Goal: Browse casually

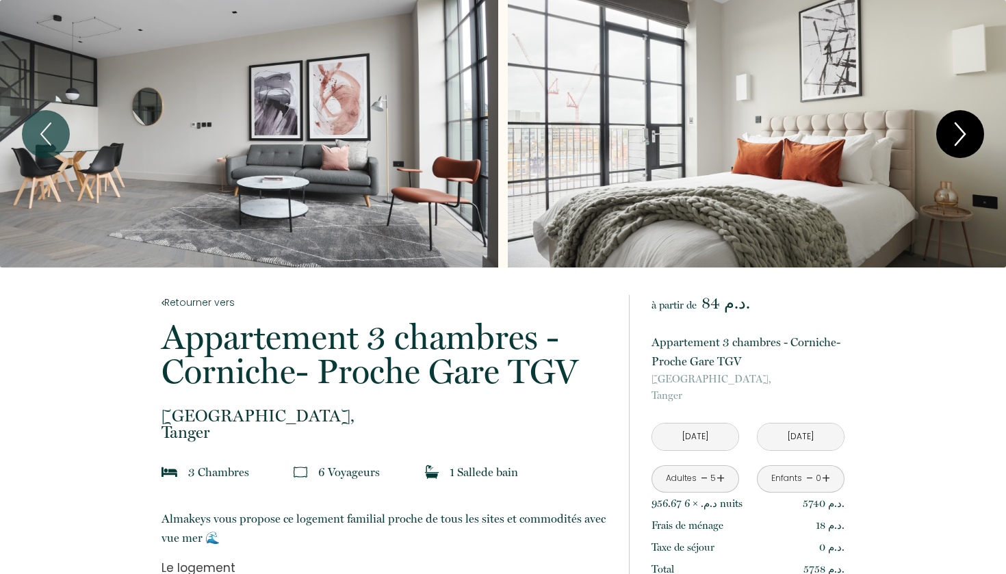
click at [953, 128] on icon "Next" at bounding box center [960, 134] width 29 height 41
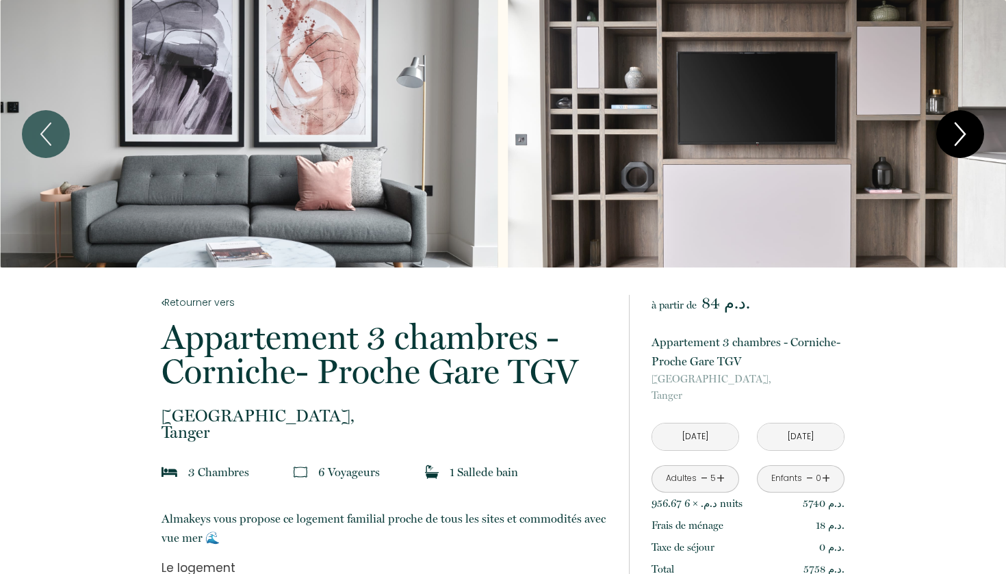
click at [953, 128] on icon "Next" at bounding box center [960, 134] width 29 height 41
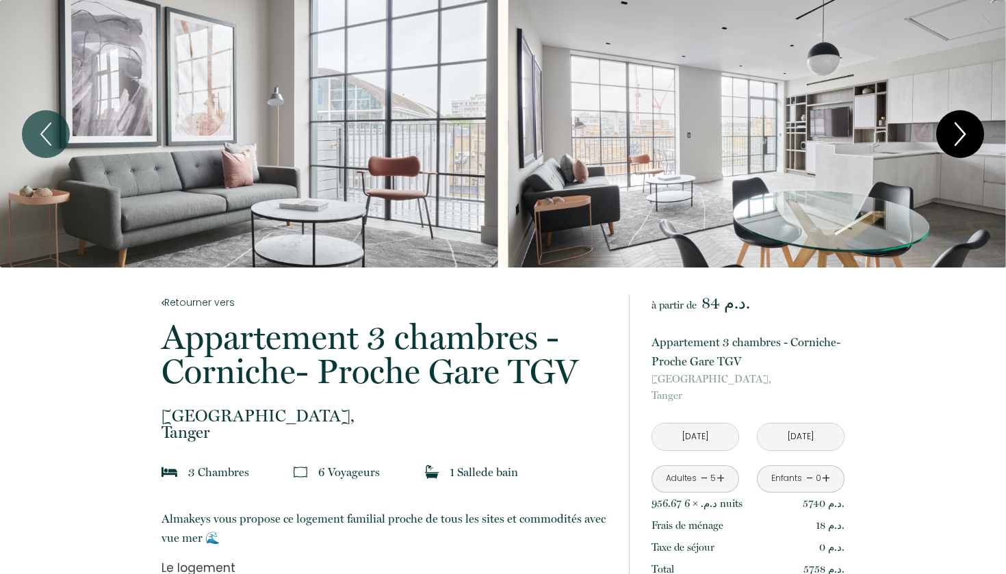
click at [953, 128] on icon "Next" at bounding box center [960, 134] width 29 height 41
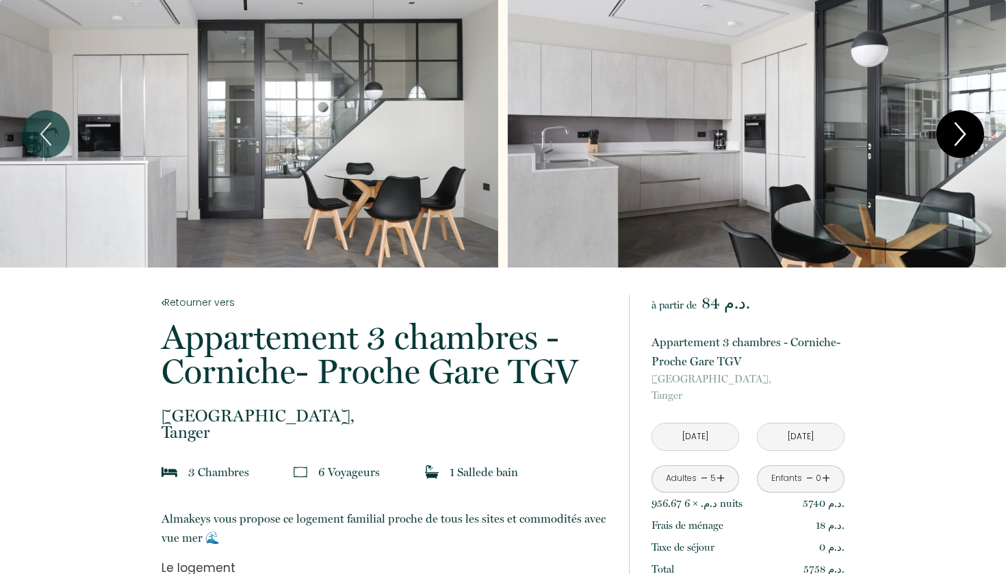
click at [953, 128] on icon "Next" at bounding box center [960, 134] width 29 height 41
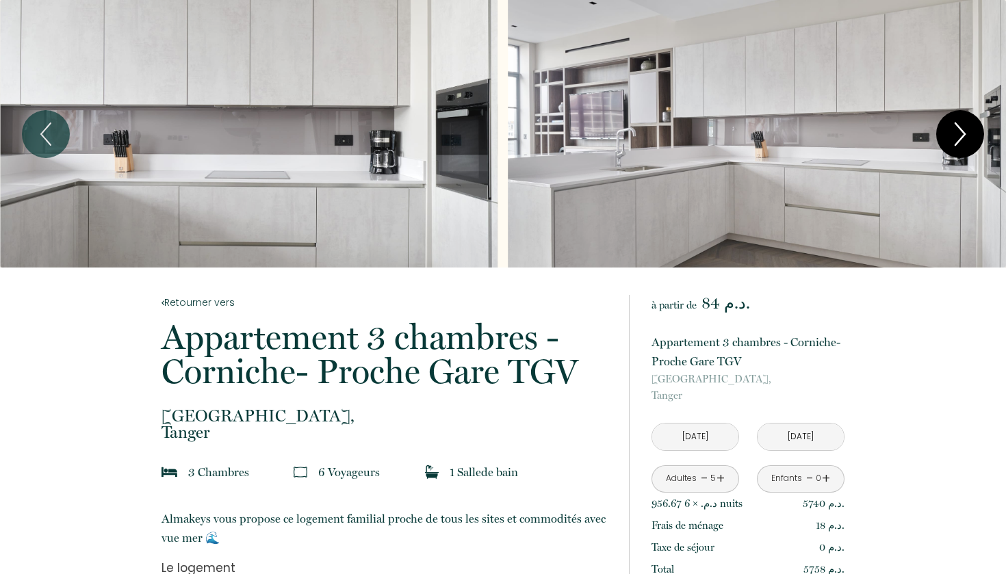
click at [953, 128] on icon "Next" at bounding box center [960, 134] width 29 height 41
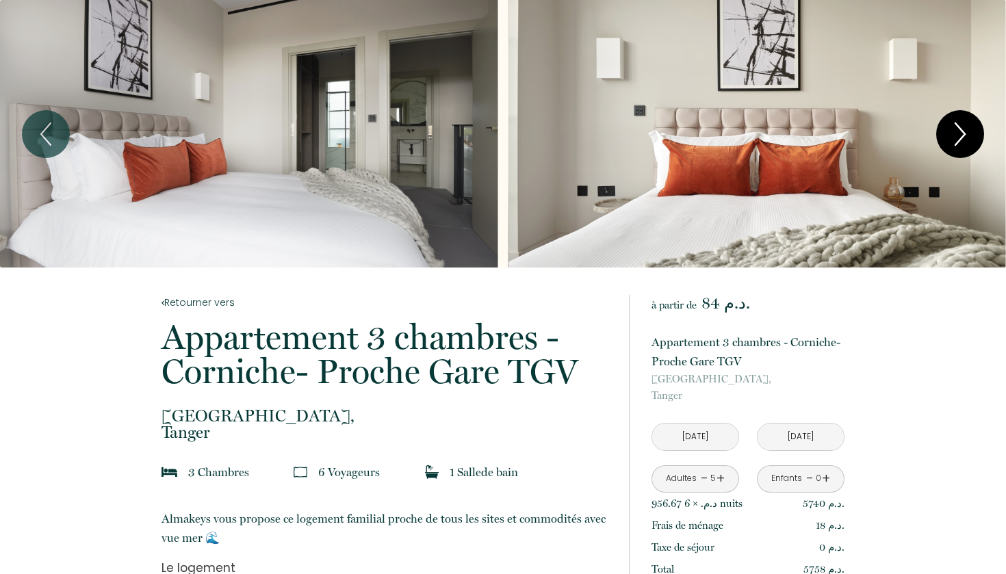
click at [953, 128] on icon "Next" at bounding box center [960, 134] width 29 height 41
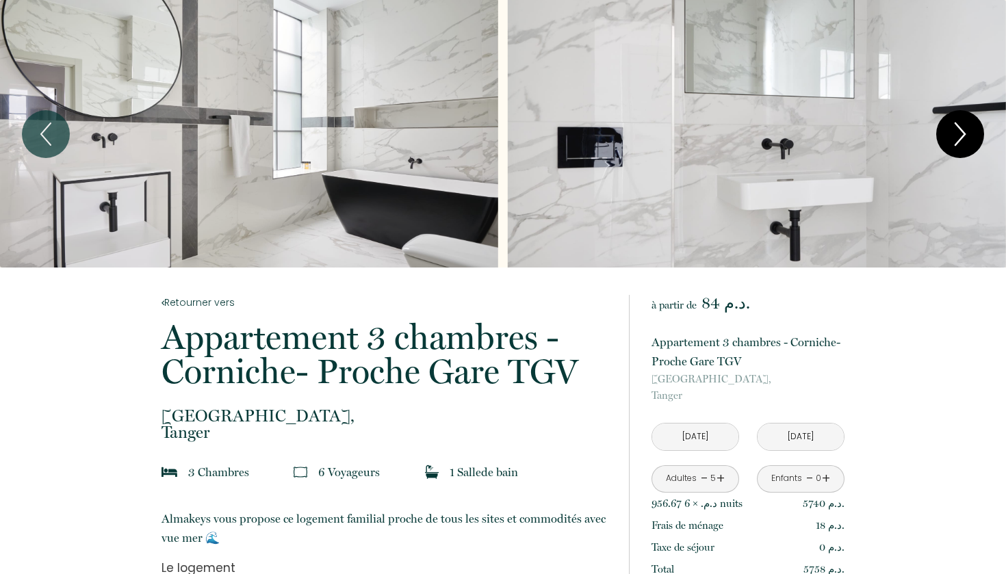
click at [953, 128] on icon "Next" at bounding box center [960, 134] width 29 height 41
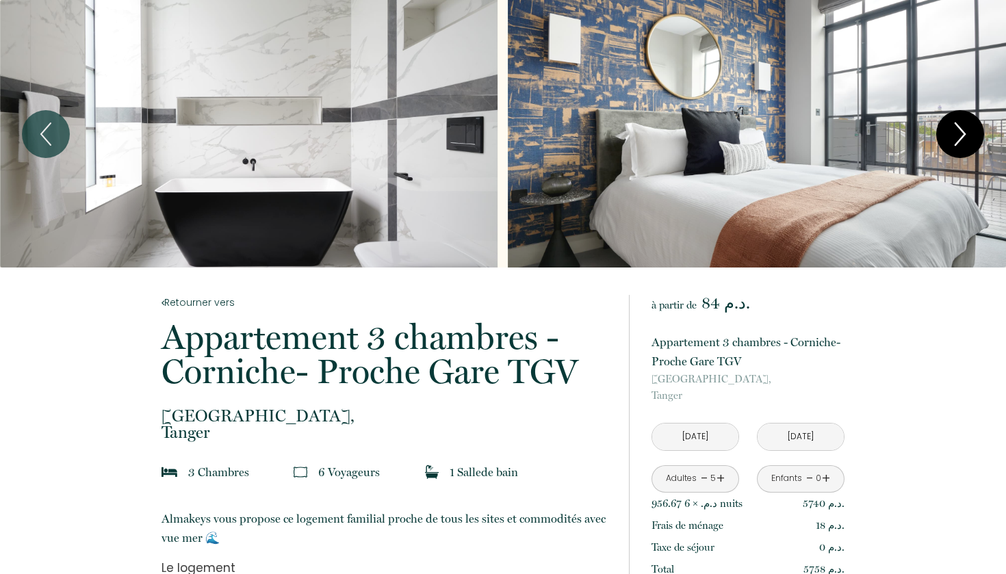
click at [953, 128] on icon "Next" at bounding box center [960, 134] width 29 height 41
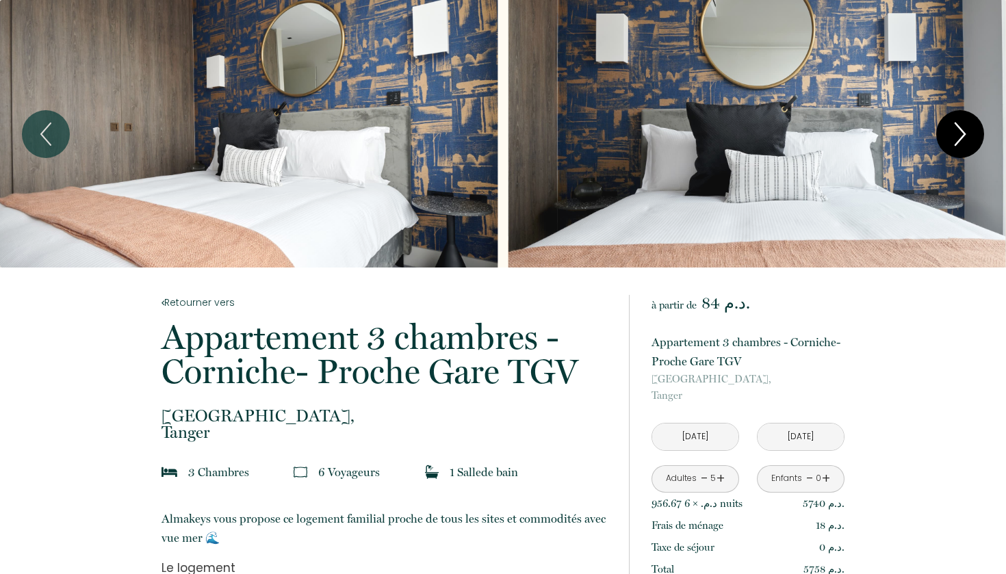
click at [953, 128] on icon "Next" at bounding box center [960, 134] width 29 height 41
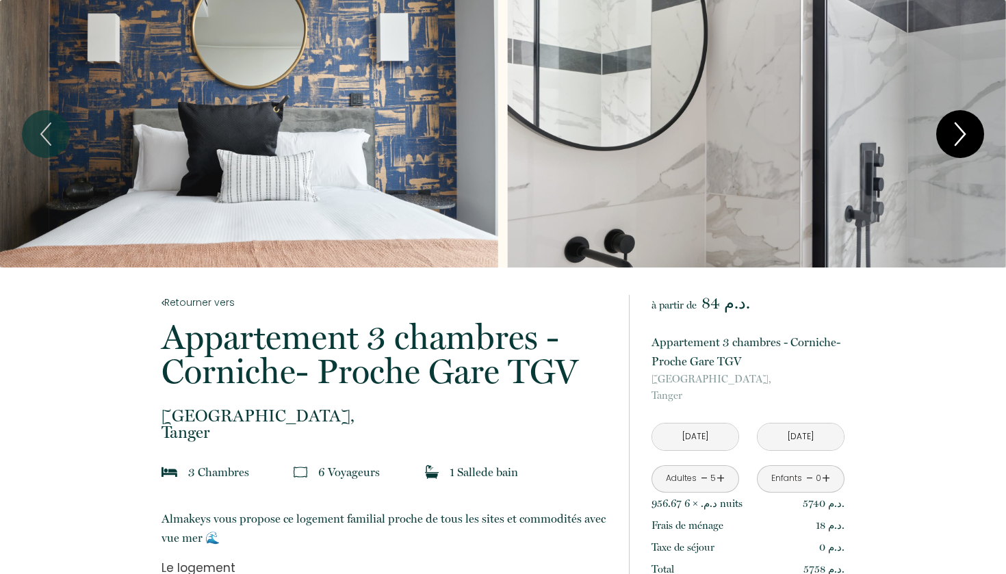
click at [953, 129] on icon "Next" at bounding box center [960, 134] width 29 height 41
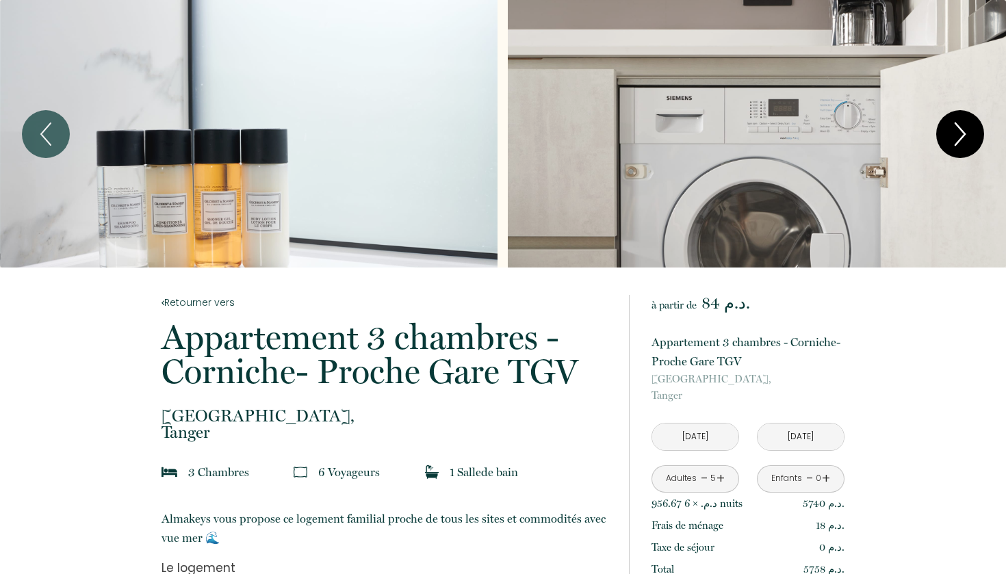
click at [953, 129] on icon "Next" at bounding box center [960, 134] width 29 height 41
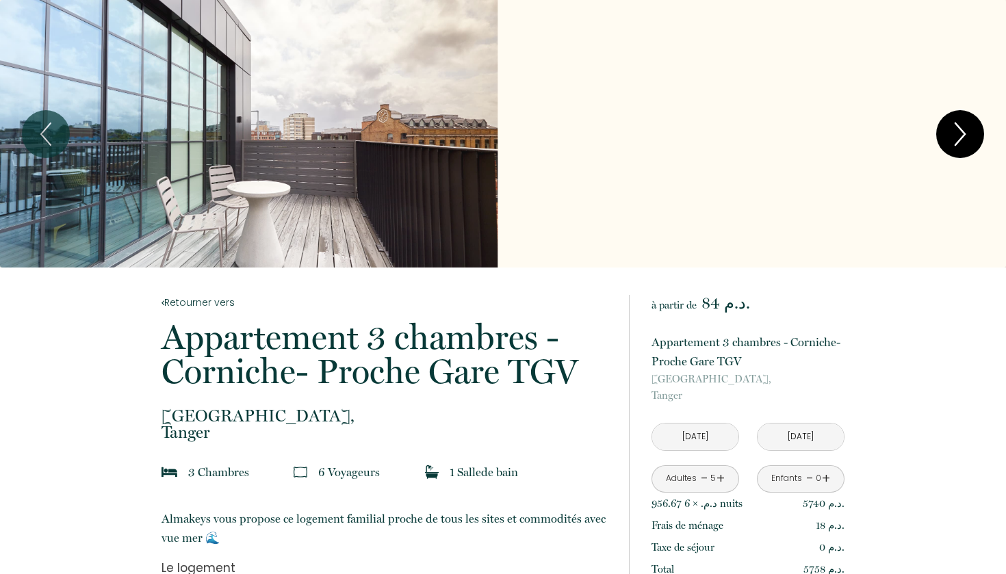
click at [953, 129] on icon "Next" at bounding box center [960, 134] width 29 height 41
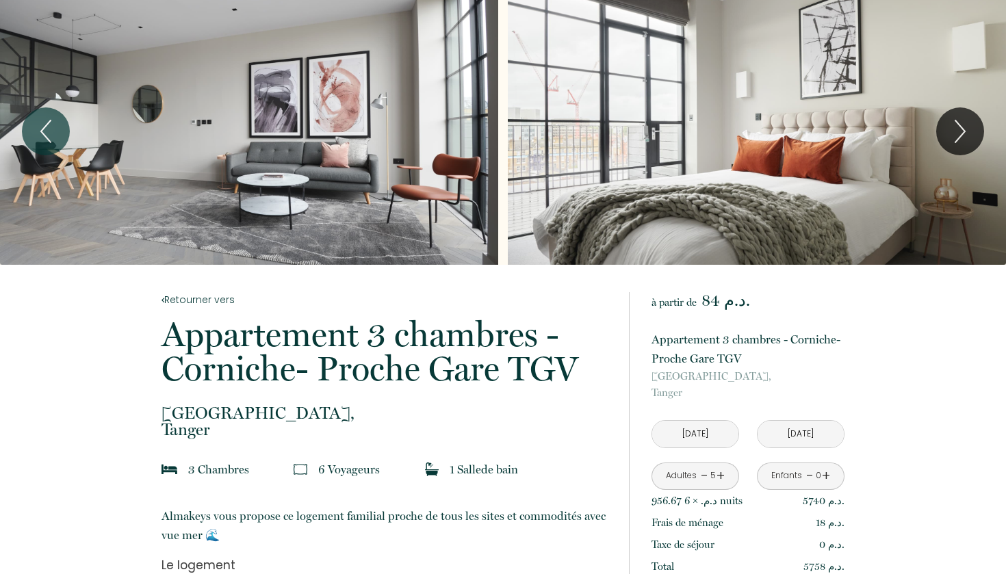
scroll to position [3, 0]
